Goal: Communication & Community: Ask a question

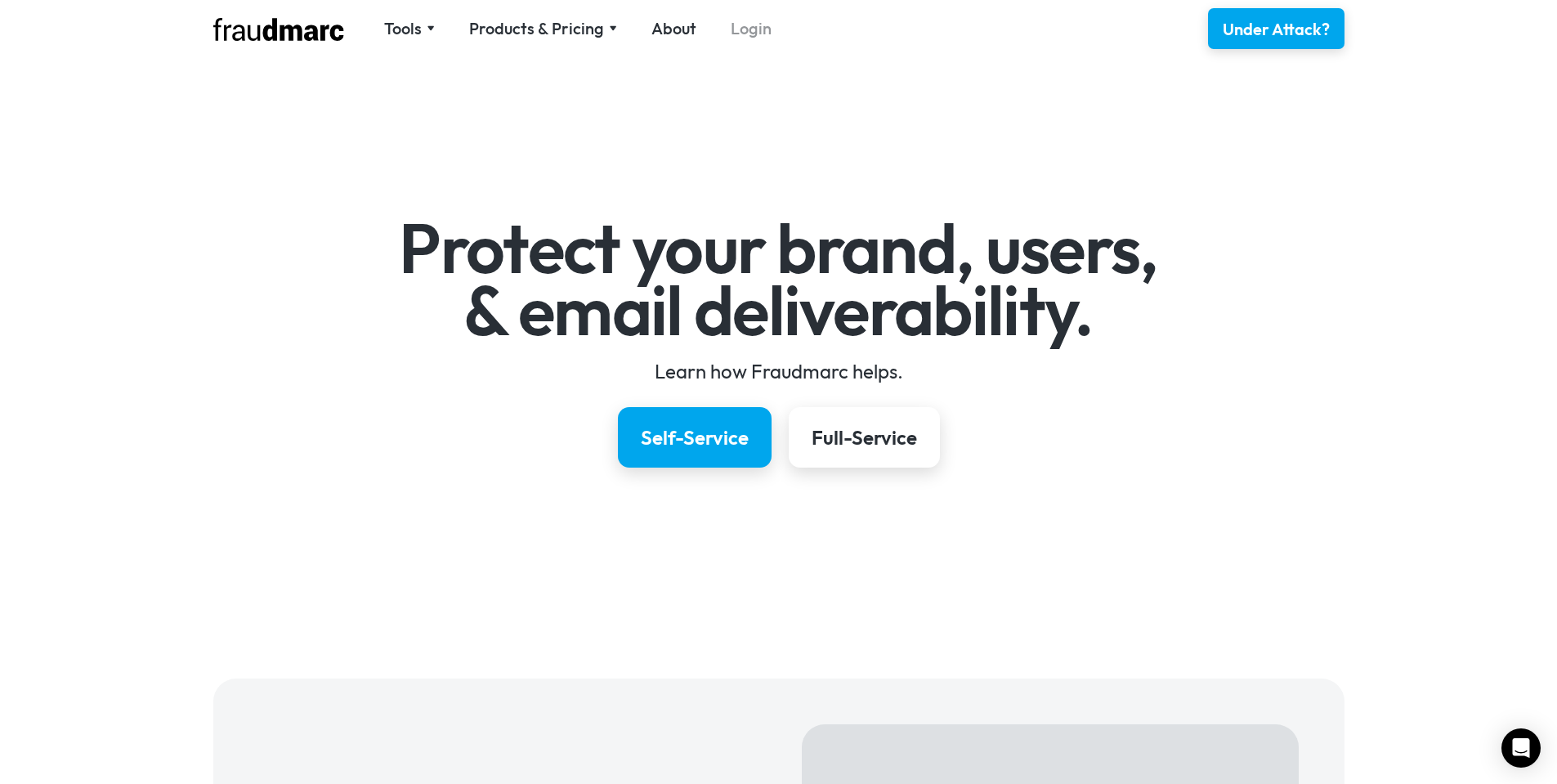
click at [759, 28] on link "Login" at bounding box center [751, 28] width 41 height 23
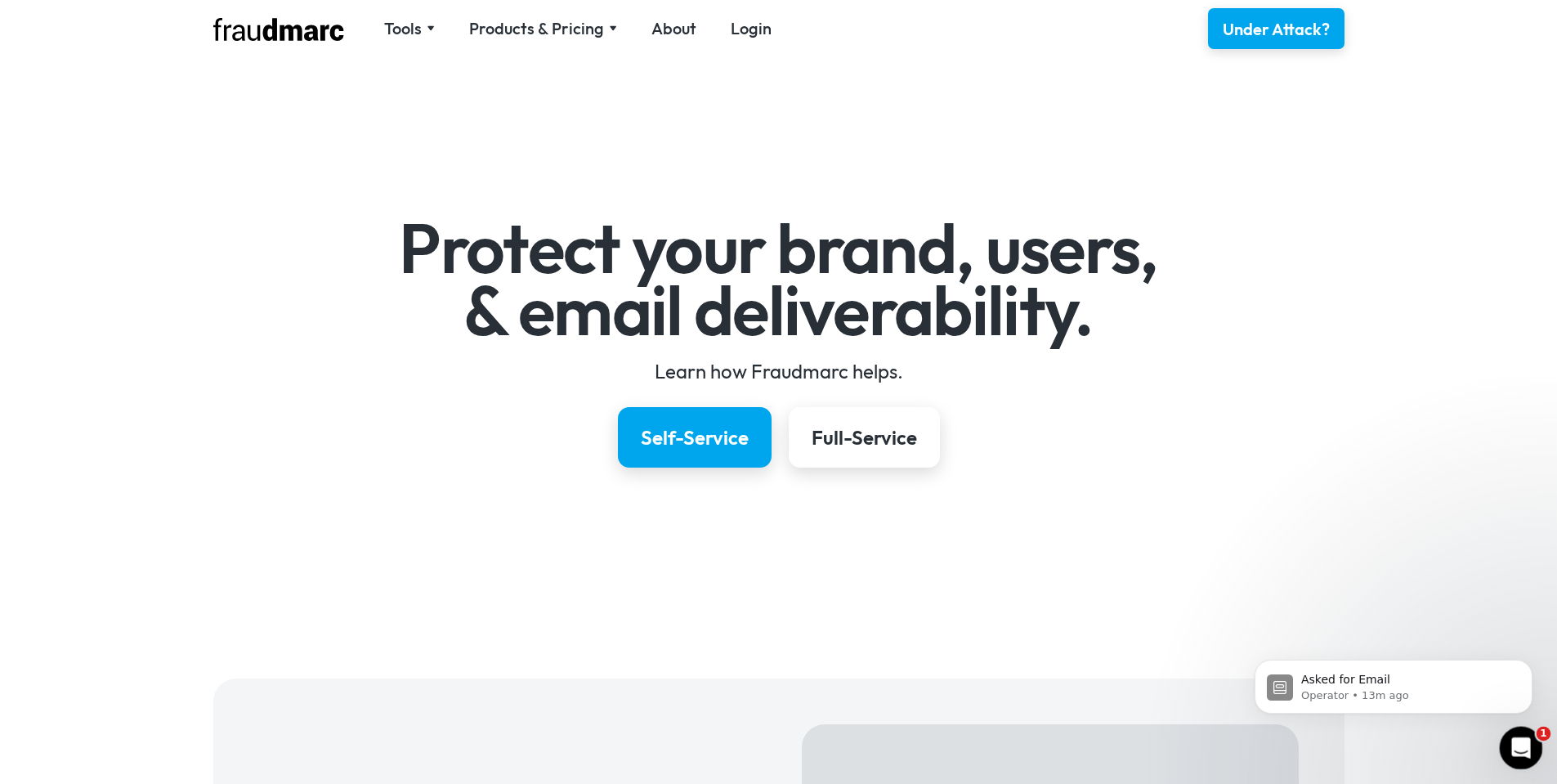
drag, startPoint x: 1524, startPoint y: 748, endPoint x: 1534, endPoint y: 746, distance: 10.2
click at [1526, 749] on icon "Open Intercom Messenger" at bounding box center [1520, 746] width 27 height 27
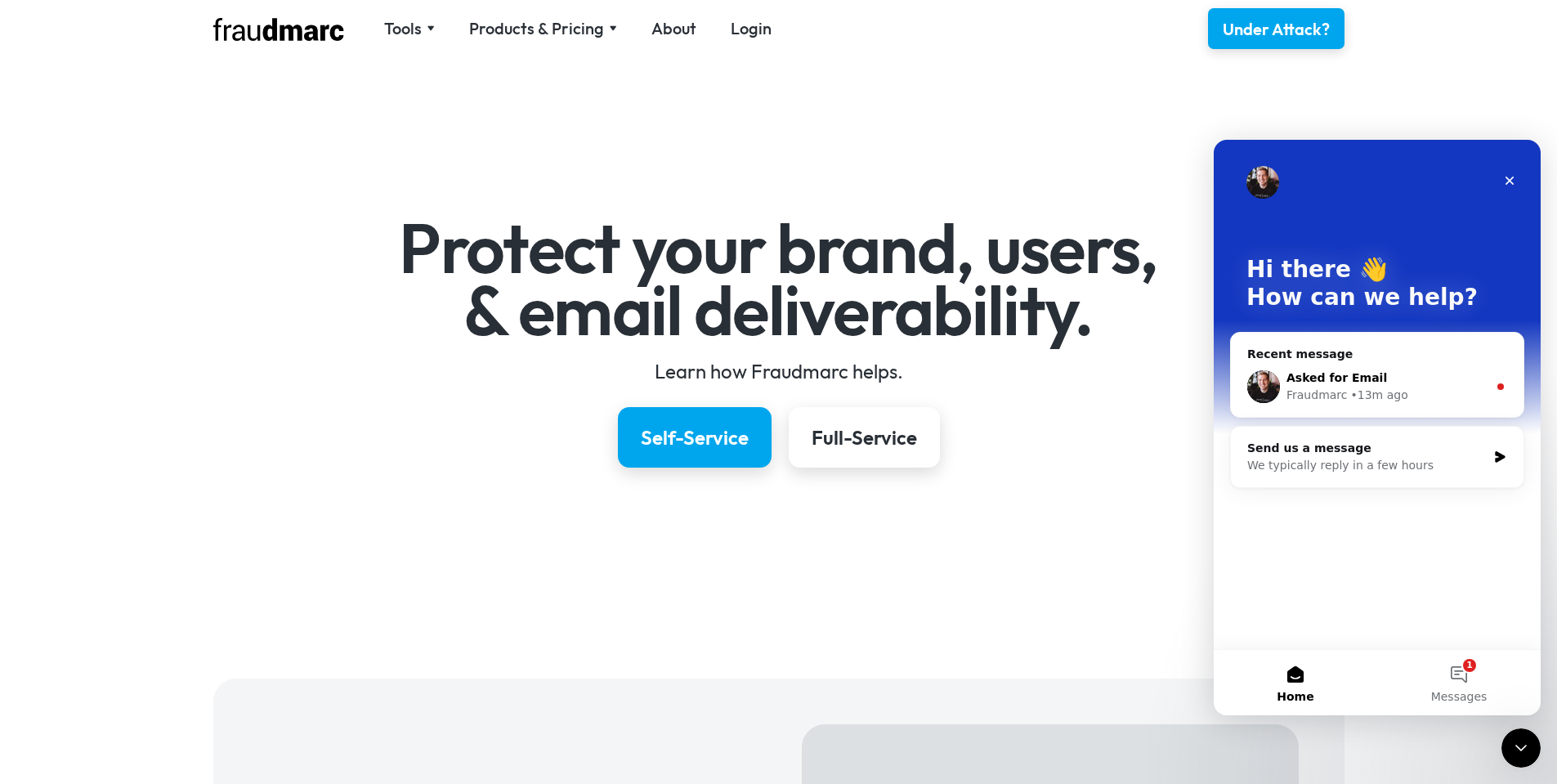
click at [1393, 403] on div "• 13m ago" at bounding box center [1380, 395] width 58 height 17
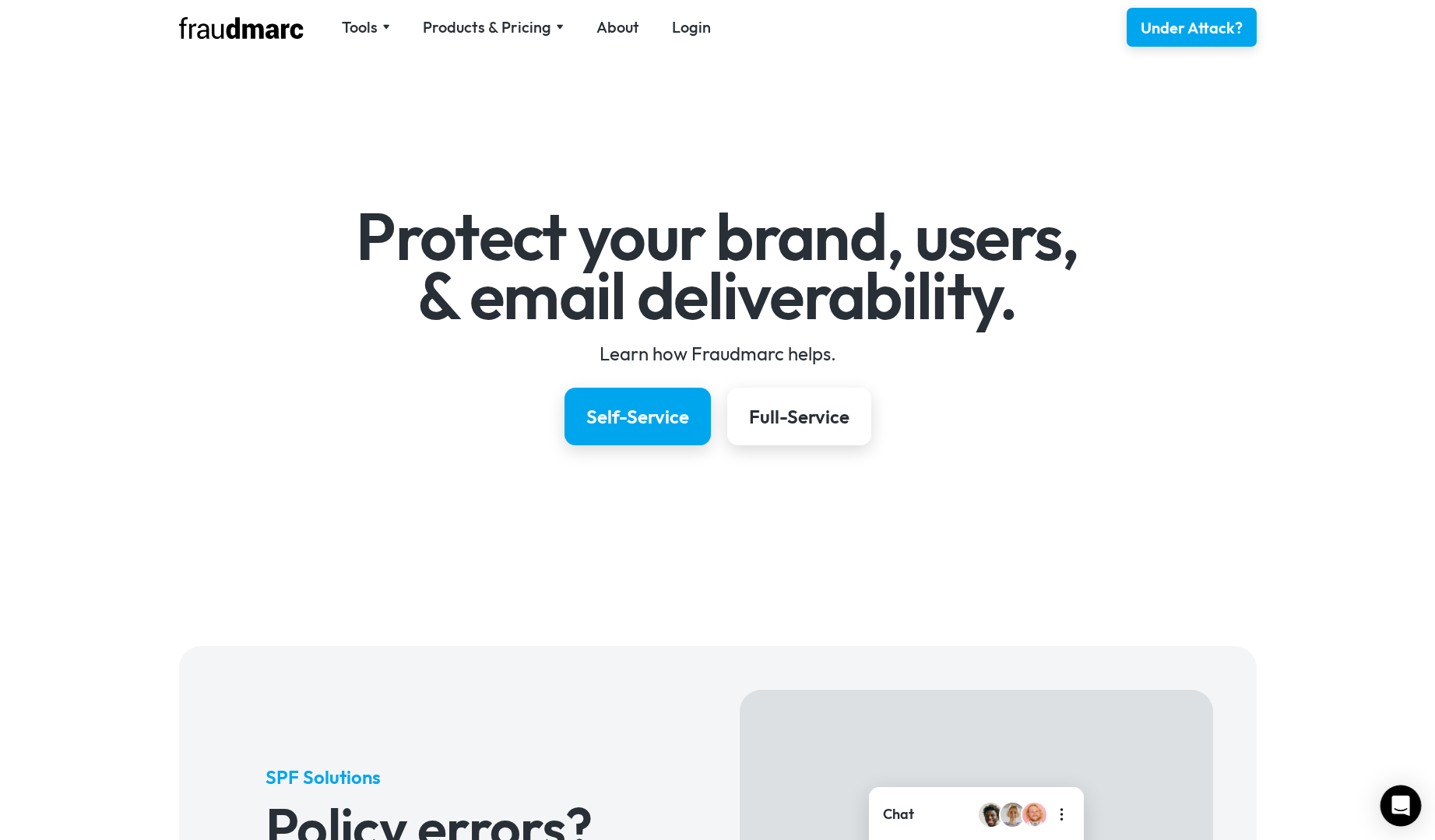
click at [1396, 746] on icon "Open Intercom Messenger" at bounding box center [1400, 805] width 20 height 20
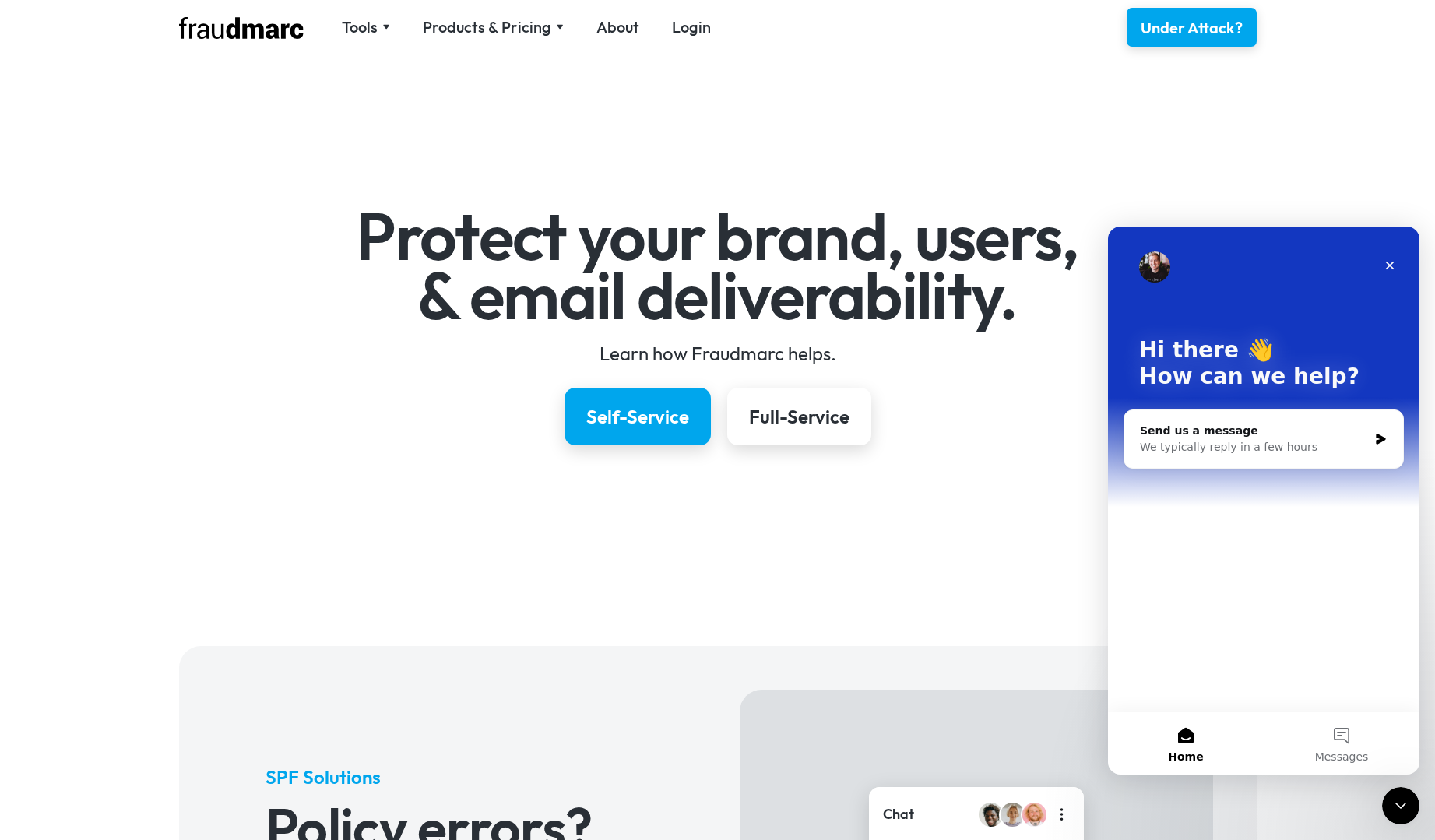
click at [1018, 90] on div "Protect your brand, users, & email deliverability. Learn how Fraudmarc helps. S…" at bounding box center [718, 324] width 1435 height 494
click at [705, 33] on link "Login" at bounding box center [691, 27] width 39 height 22
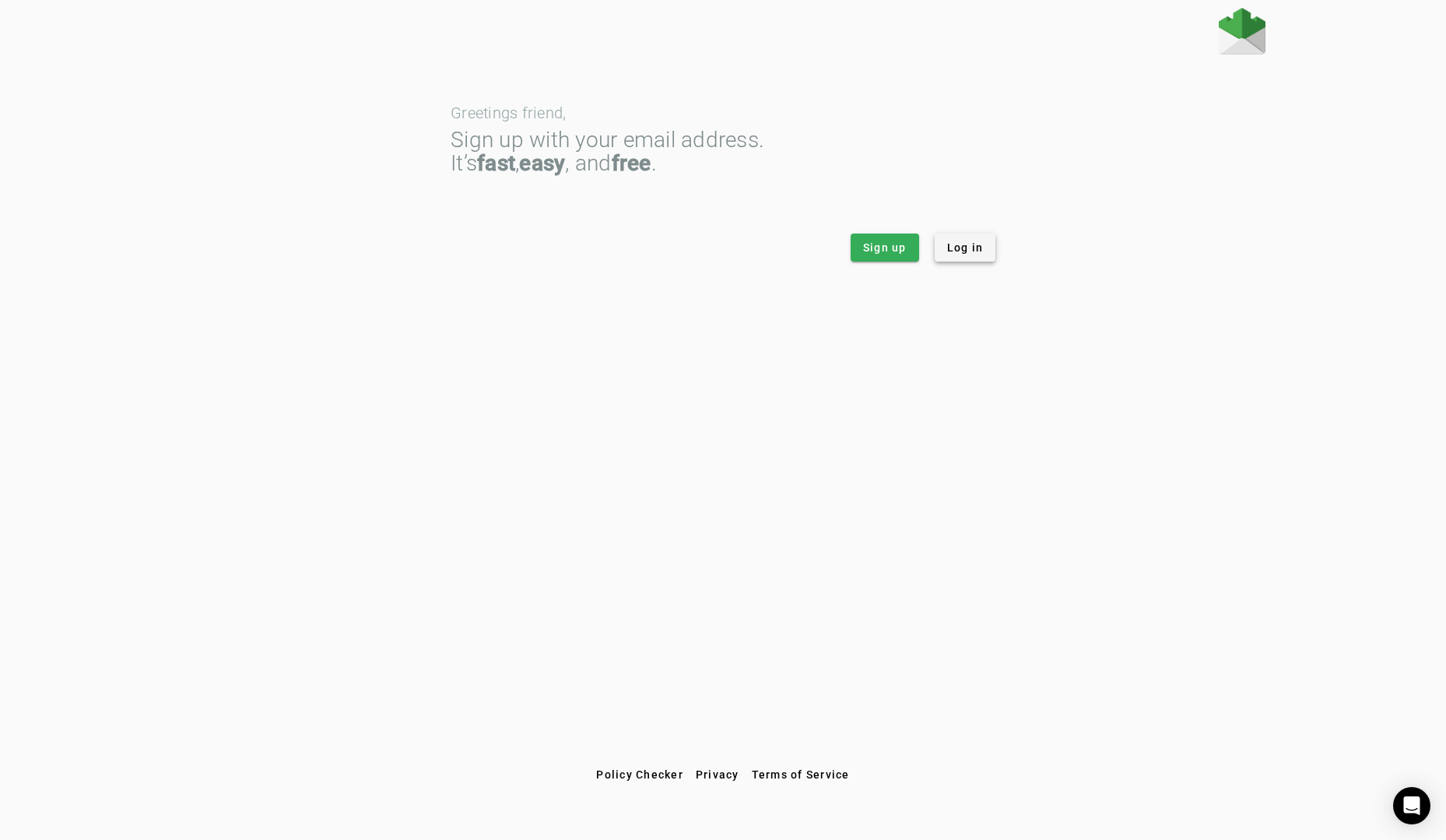
click at [973, 253] on span "Log in" at bounding box center [965, 247] width 36 height 15
click at [982, 244] on span "Log in" at bounding box center [965, 247] width 36 height 15
click at [1425, 809] on div "Open Intercom Messenger" at bounding box center [1412, 805] width 41 height 41
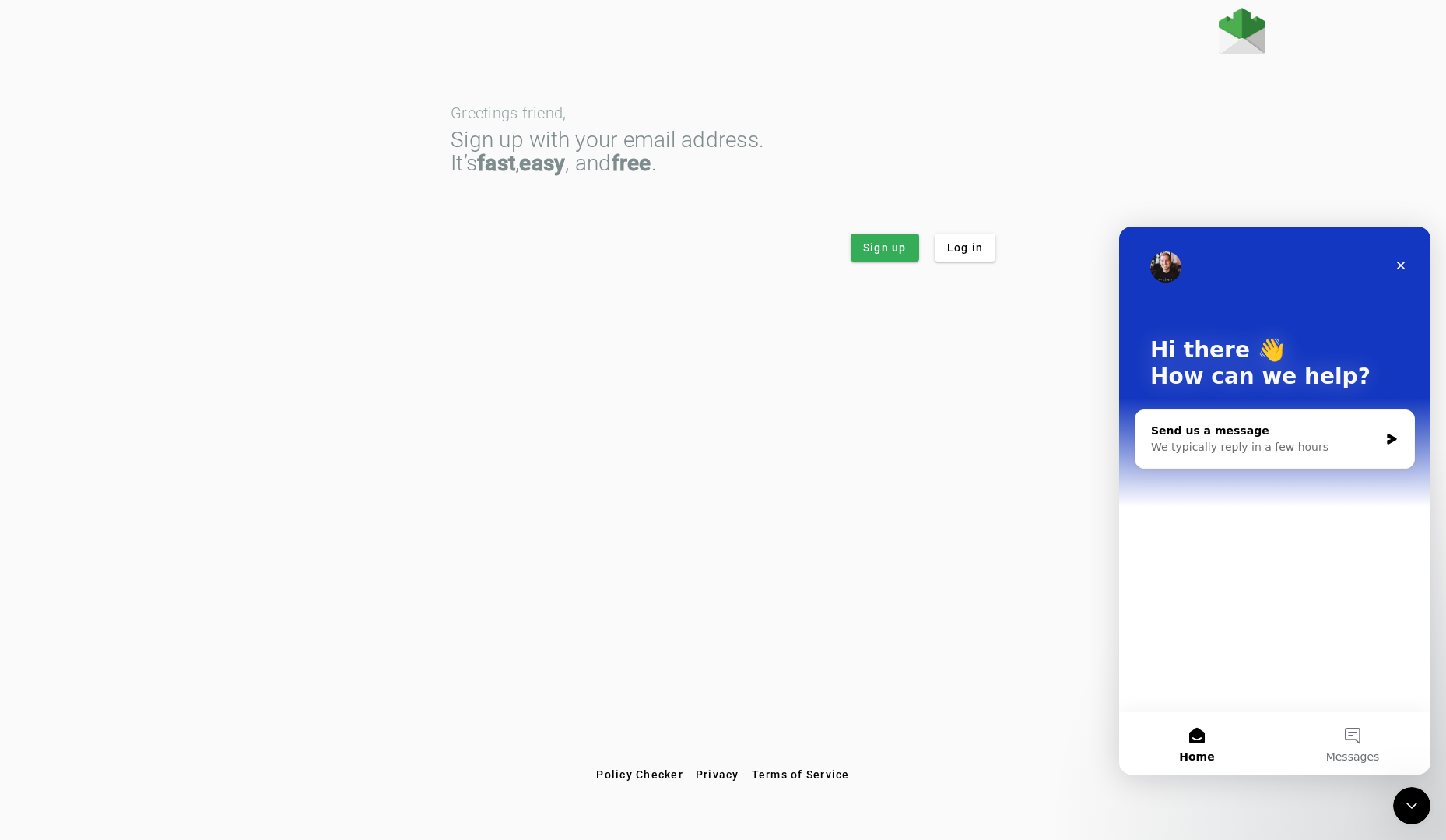
click at [1352, 435] on div "Send us a message" at bounding box center [1265, 431] width 228 height 16
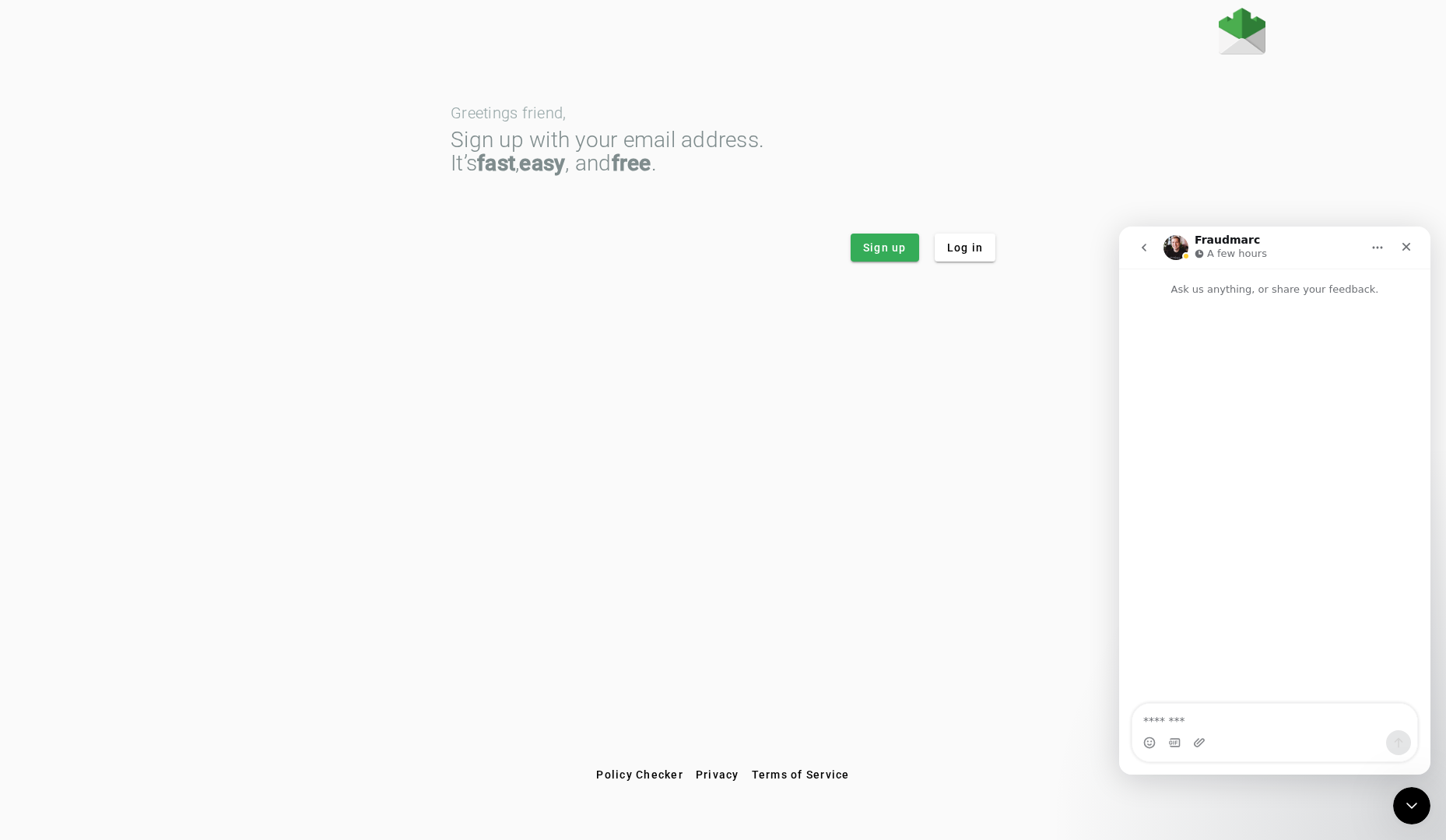
click at [1239, 738] on div "Intercom messenger" at bounding box center [1274, 742] width 285 height 25
click at [1252, 725] on textarea "Message…" at bounding box center [1274, 717] width 285 height 27
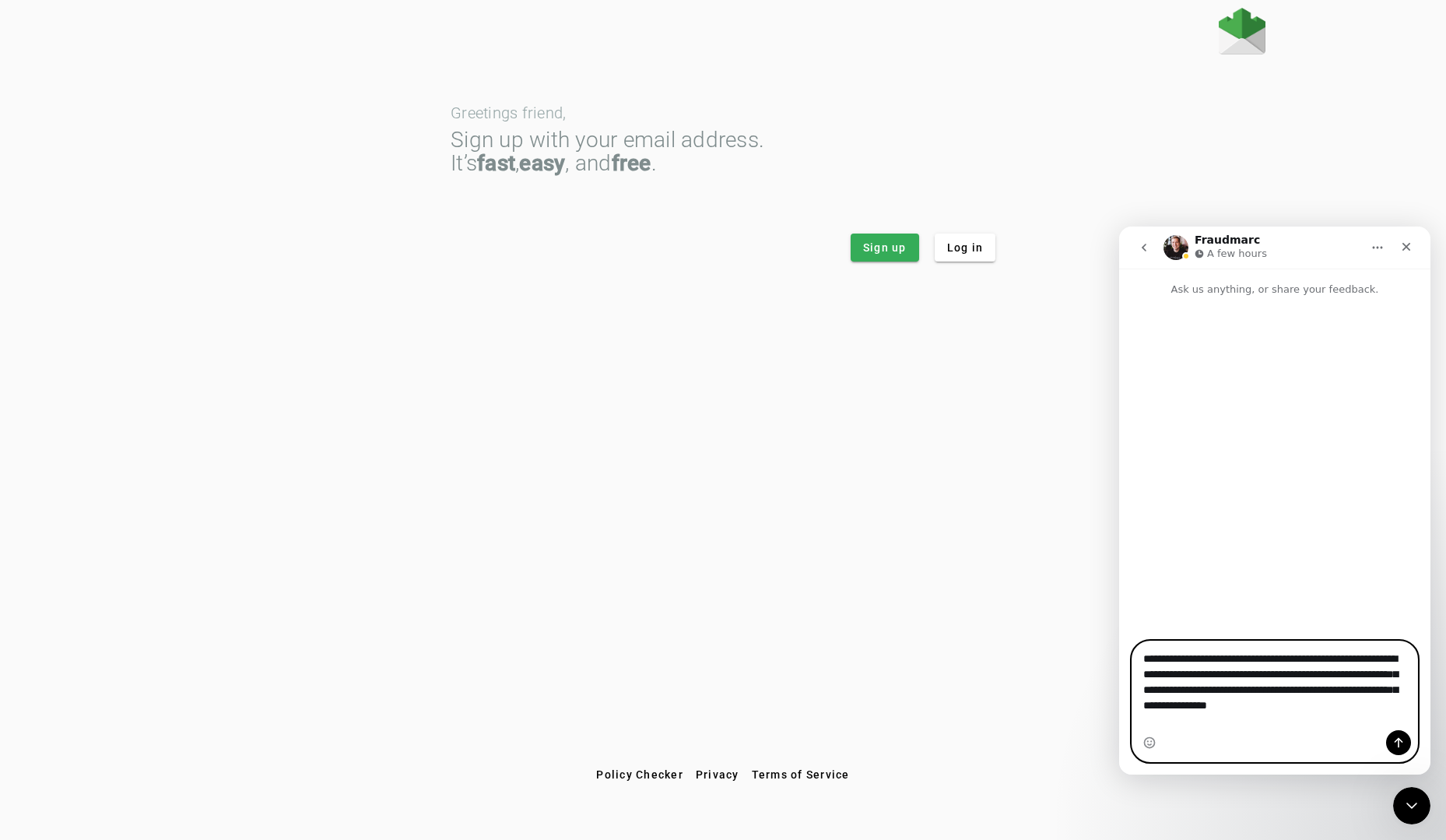
click at [1334, 710] on textarea "**********" at bounding box center [1274, 678] width 285 height 73
type textarea "**********"
click at [1404, 742] on button "Send a message…" at bounding box center [1398, 742] width 25 height 25
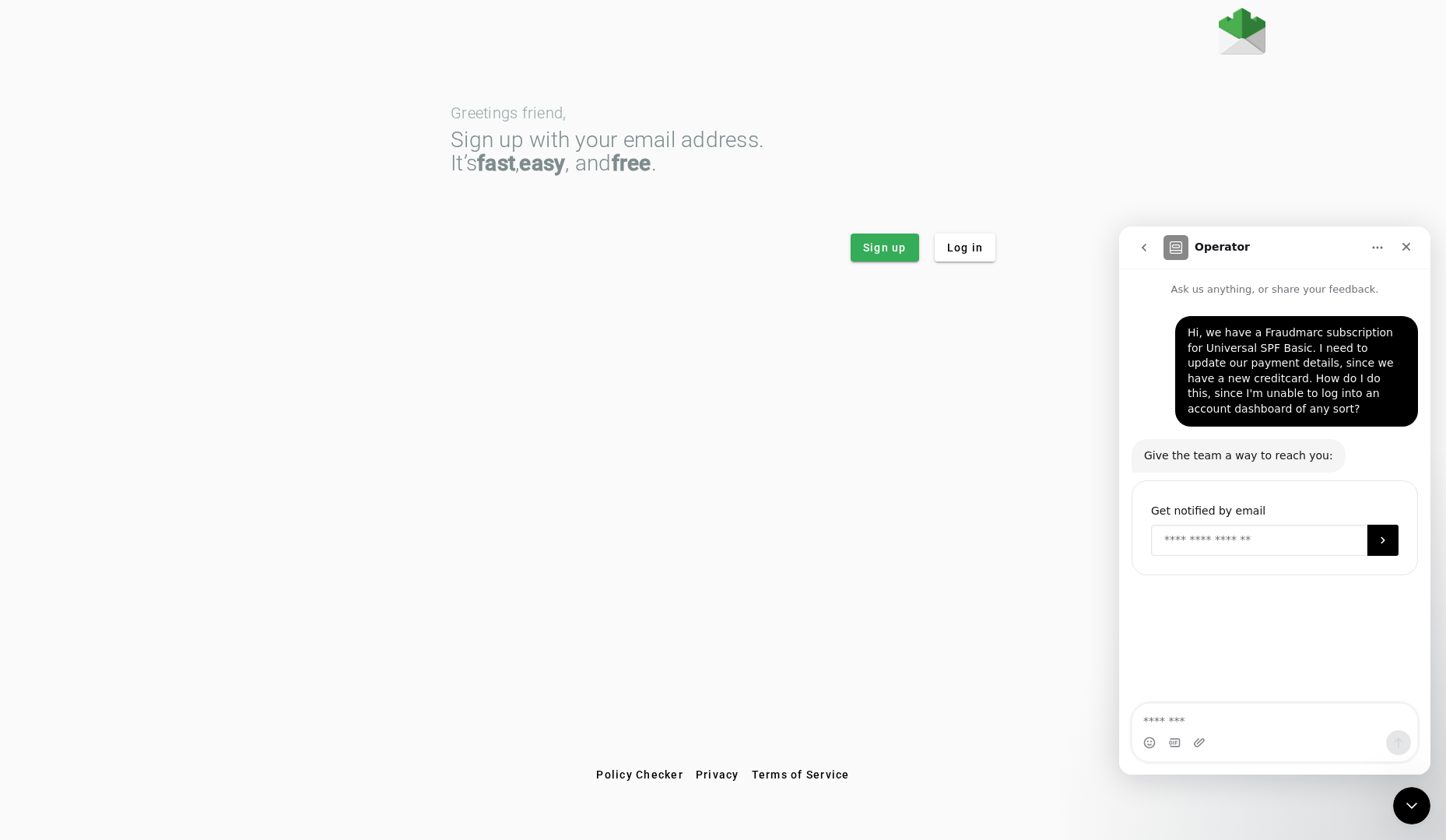
click at [1197, 541] on input "Enter your email" at bounding box center [1260, 540] width 216 height 31
type input "**********"
click at [1391, 545] on button "Submit" at bounding box center [1383, 540] width 31 height 31
